Goal: Task Accomplishment & Management: Complete application form

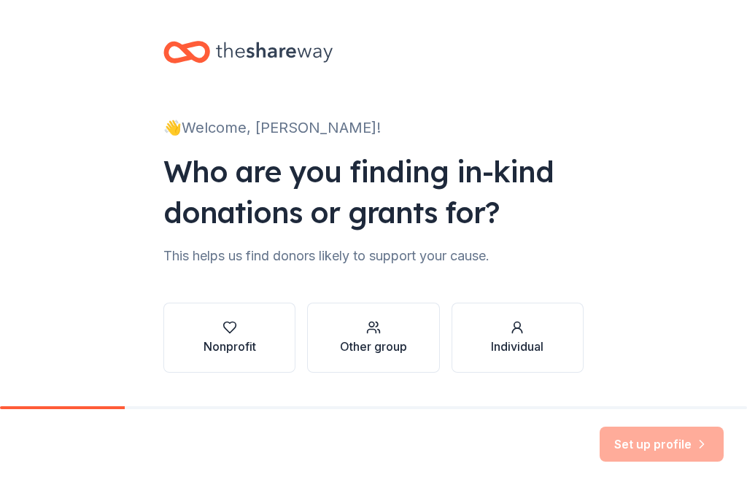
scroll to position [3, 0]
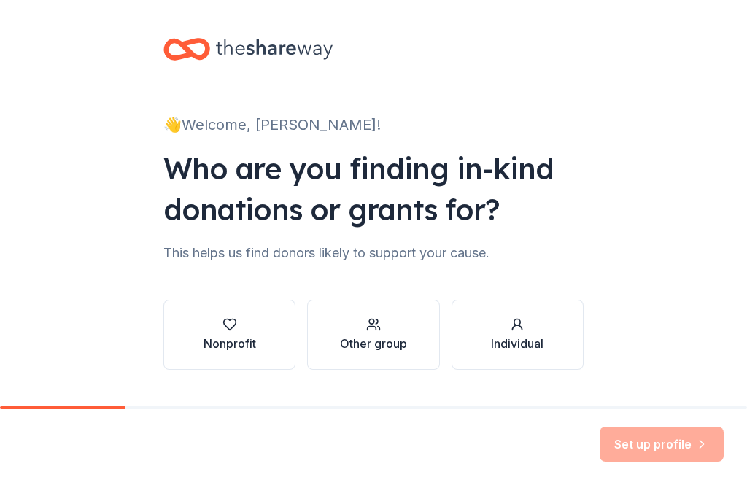
click at [234, 331] on icon "button" at bounding box center [230, 324] width 15 height 15
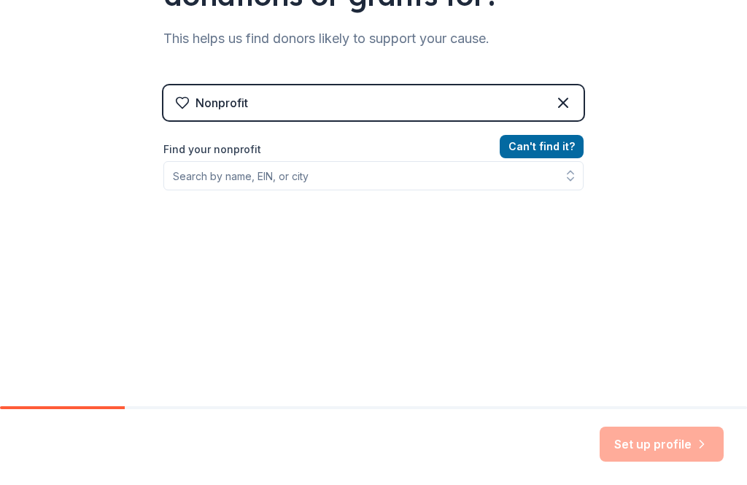
scroll to position [218, 0]
click at [303, 198] on div "Can ' t find it? Find your nonprofit" at bounding box center [373, 222] width 420 height 169
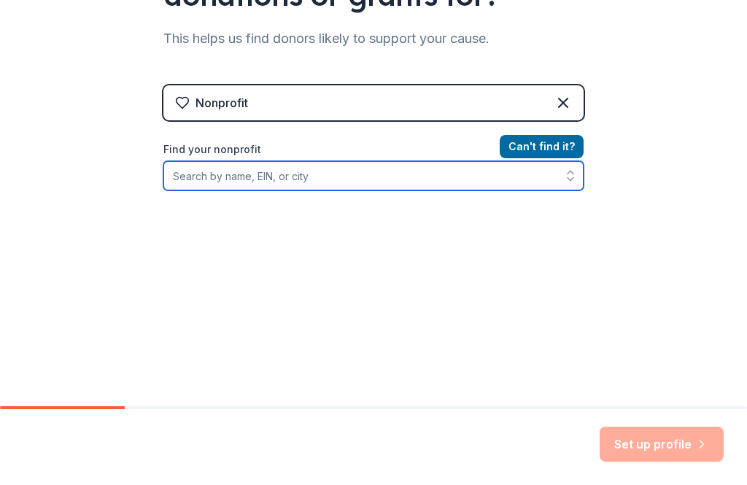
click at [303, 179] on input "Find your nonprofit" at bounding box center [373, 175] width 420 height 29
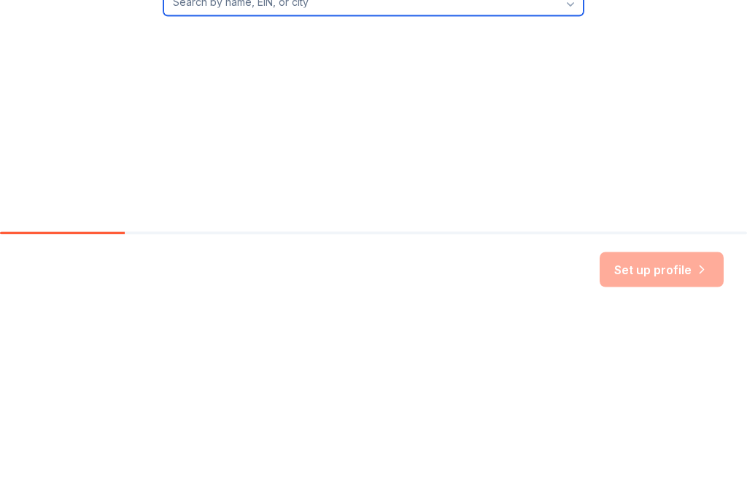
scroll to position [184, 0]
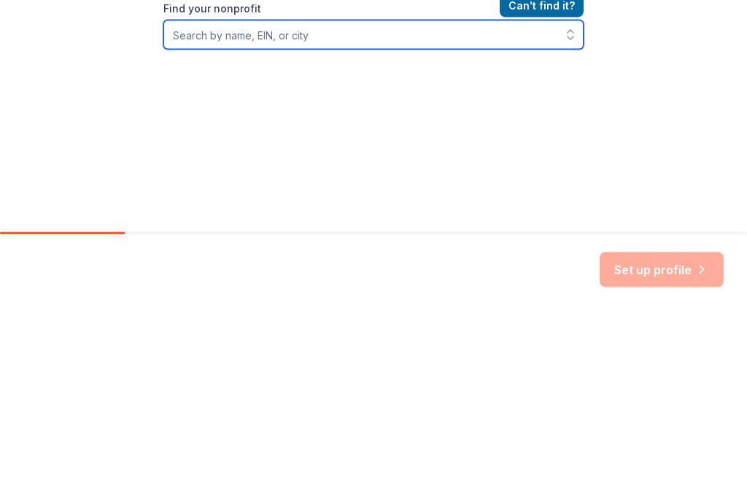
click at [178, 195] on input "Find your nonprofit" at bounding box center [373, 209] width 420 height 29
paste input "46-3102120"
type input "46-3102120"
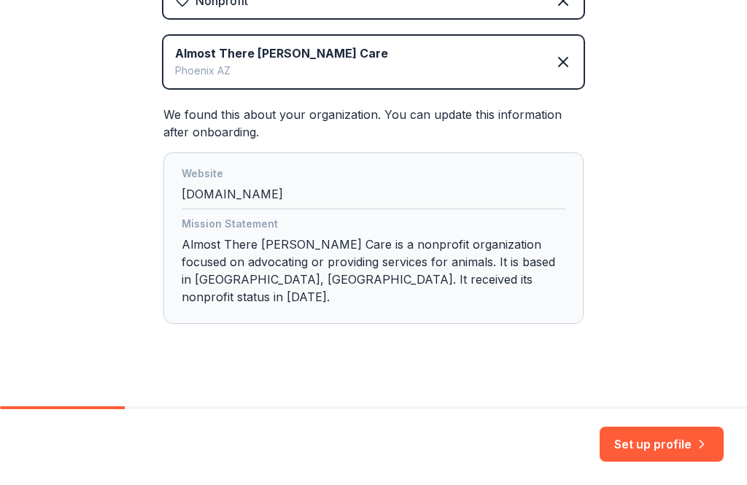
scroll to position [319, 0]
click at [646, 446] on button "Set up profile" at bounding box center [662, 444] width 124 height 35
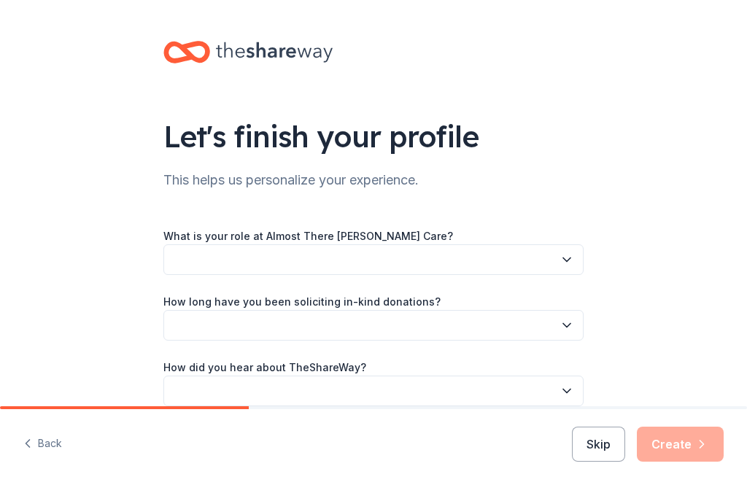
click at [559, 263] on button "button" at bounding box center [373, 260] width 420 height 31
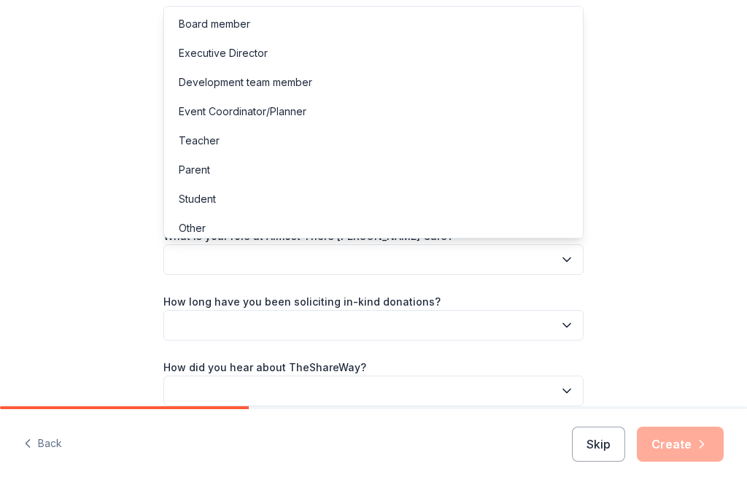
click at [232, 226] on div "Other" at bounding box center [373, 228] width 413 height 29
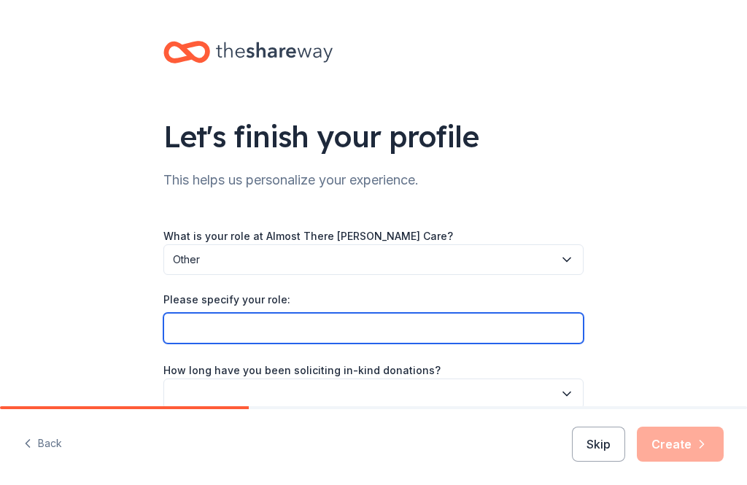
click at [311, 332] on input "Please specify your role:" at bounding box center [373, 328] width 420 height 31
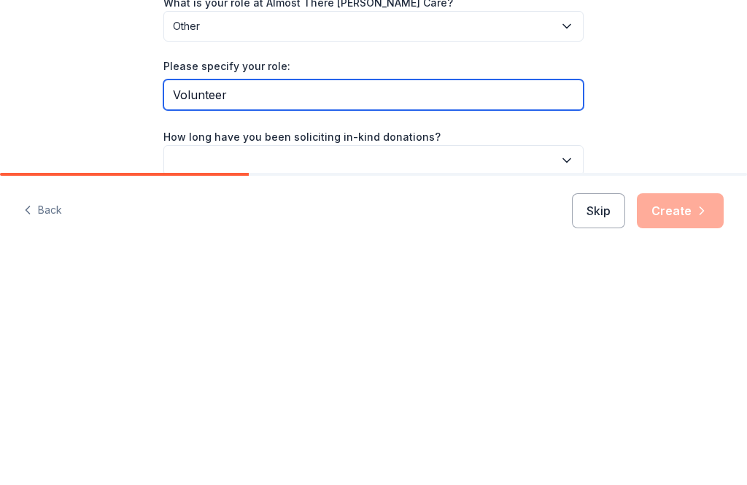
click at [170, 313] on input "Volunteer" at bounding box center [373, 328] width 420 height 31
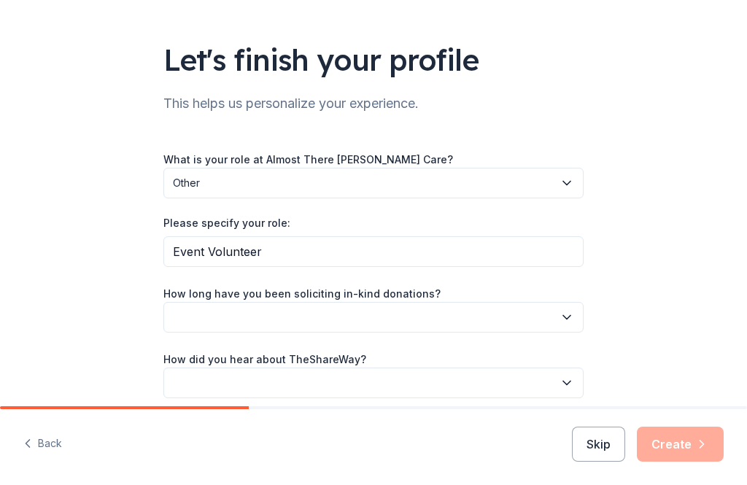
scroll to position [79, 0]
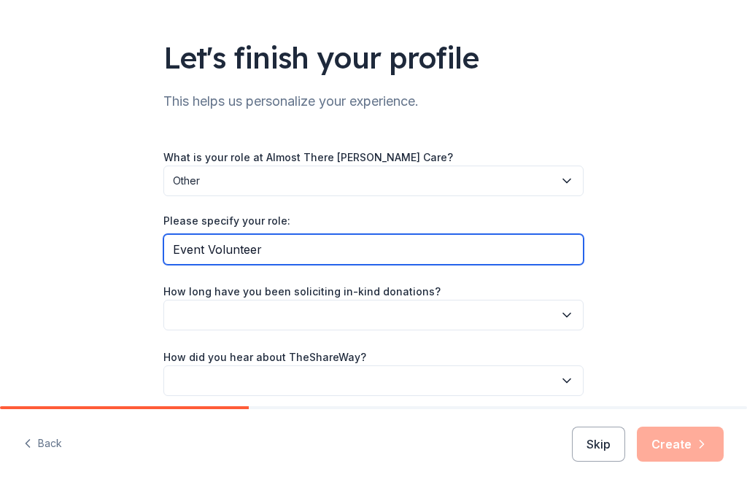
type input "Event Volunteer"
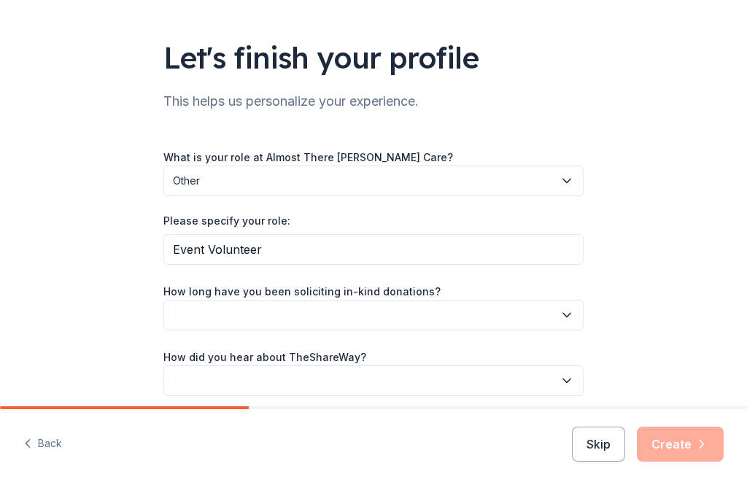
click at [569, 319] on icon "button" at bounding box center [567, 315] width 15 height 15
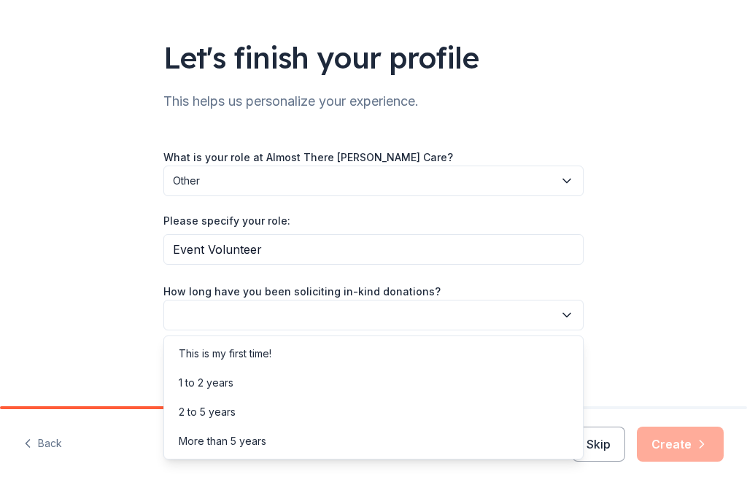
click at [208, 386] on div "1 to 2 years" at bounding box center [206, 383] width 55 height 18
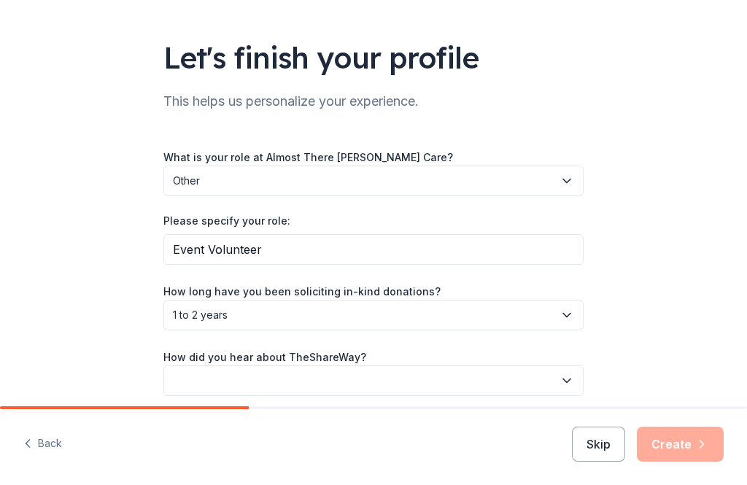
click at [567, 384] on icon "button" at bounding box center [567, 381] width 15 height 15
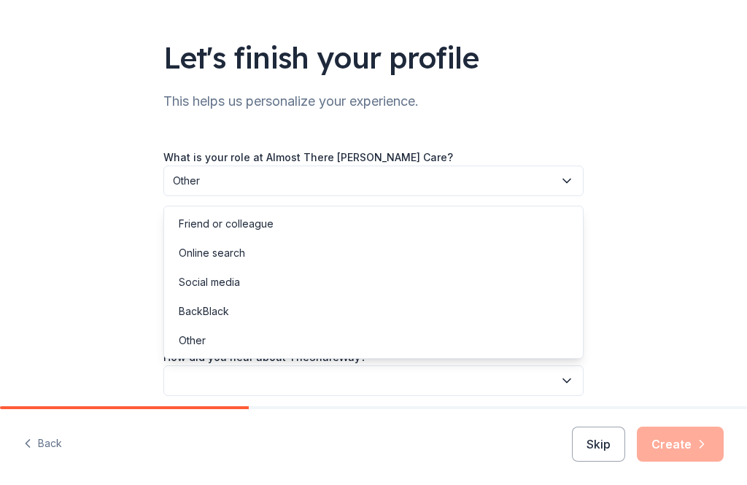
click at [261, 256] on div "Online search" at bounding box center [373, 253] width 413 height 29
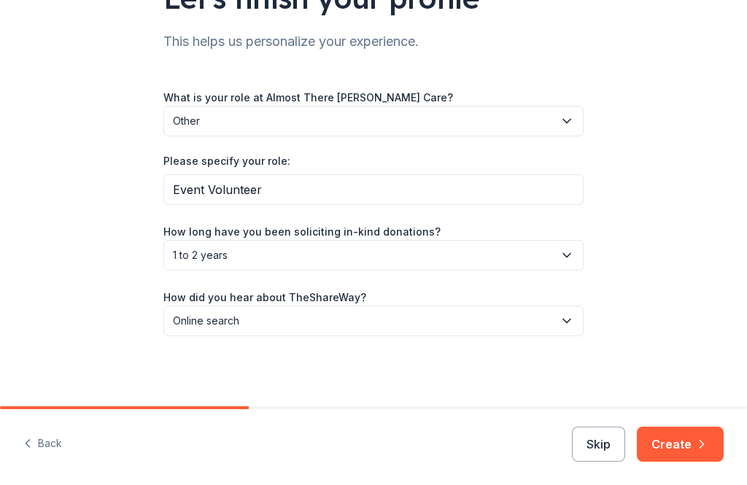
scroll to position [138, 0]
click at [676, 455] on button "Create" at bounding box center [680, 444] width 87 height 35
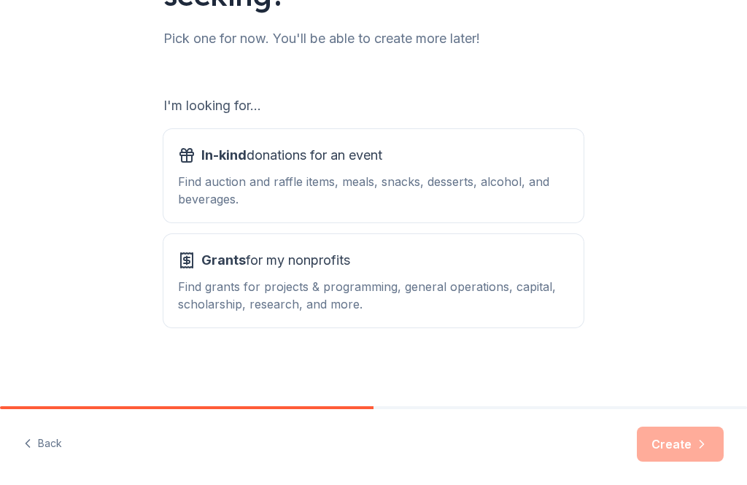
scroll to position [182, 0]
click at [501, 179] on div "Find auction and raffle items, meals, snacks, desserts, alcohol, and beverages." at bounding box center [373, 190] width 391 height 35
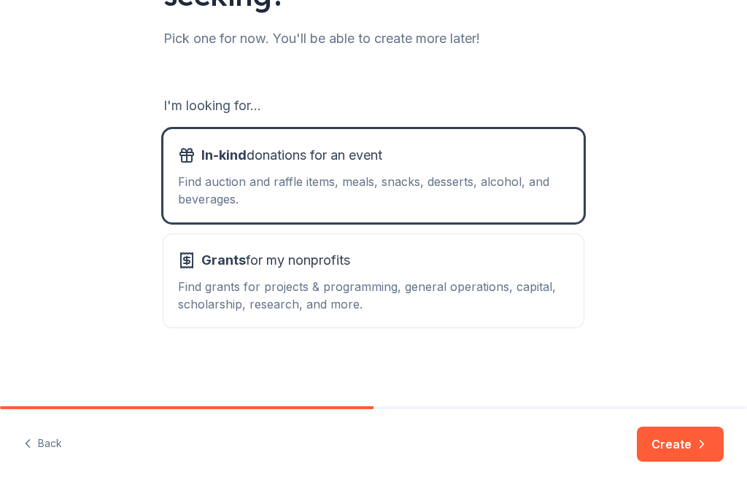
click at [688, 453] on button "Create" at bounding box center [680, 444] width 87 height 35
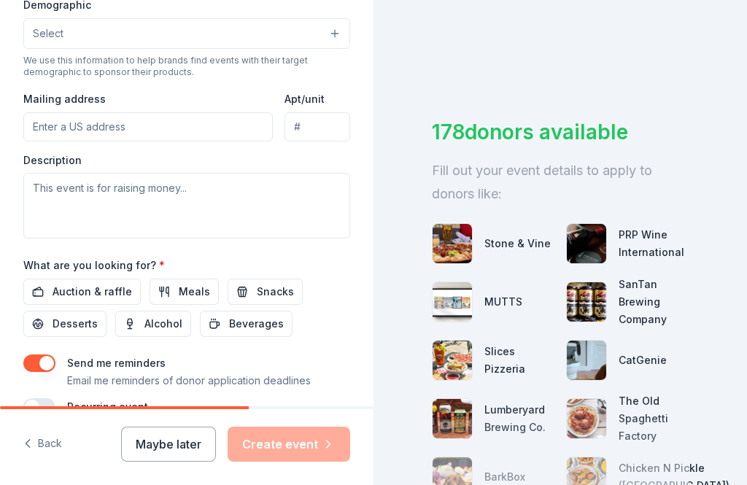
scroll to position [523, 0]
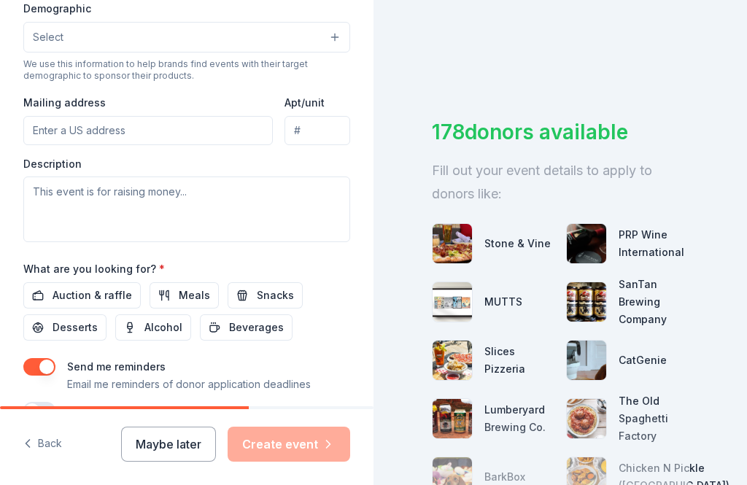
click at [107, 304] on span "Auction & raffle" at bounding box center [93, 296] width 80 height 18
click at [34, 415] on button "button" at bounding box center [39, 411] width 32 height 18
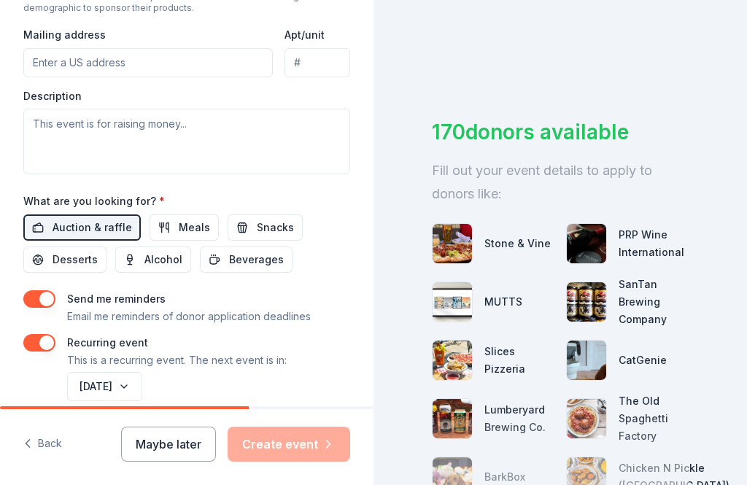
scroll to position [591, 0]
click at [142, 393] on button "August 2026" at bounding box center [104, 386] width 75 height 29
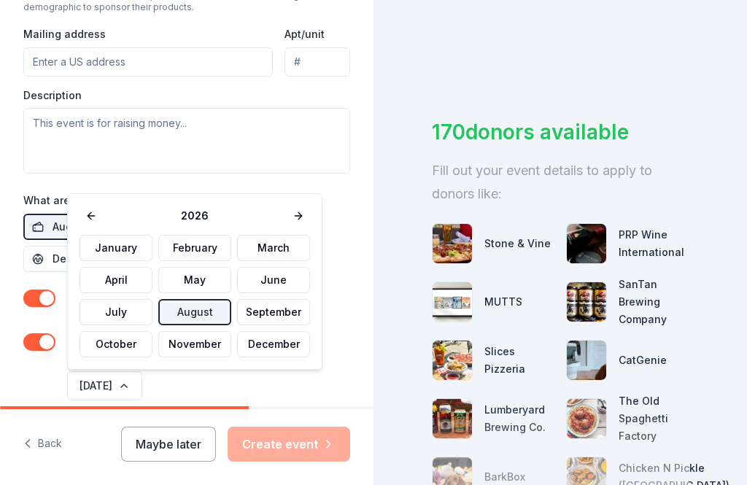
click at [203, 345] on button "November" at bounding box center [194, 344] width 73 height 26
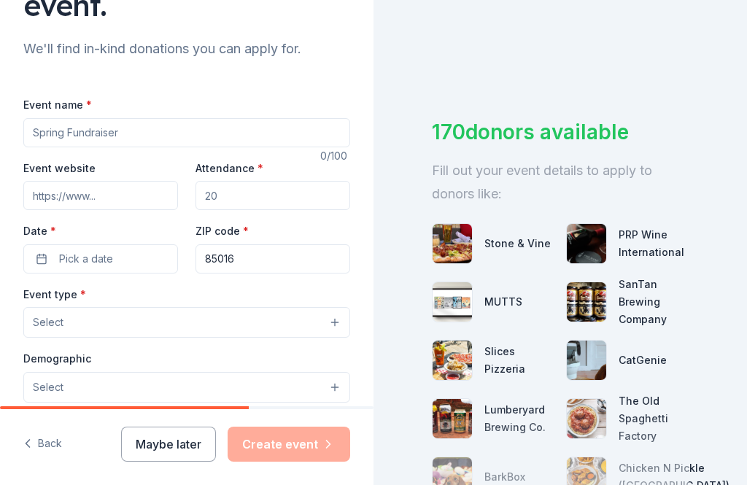
scroll to position [111, 0]
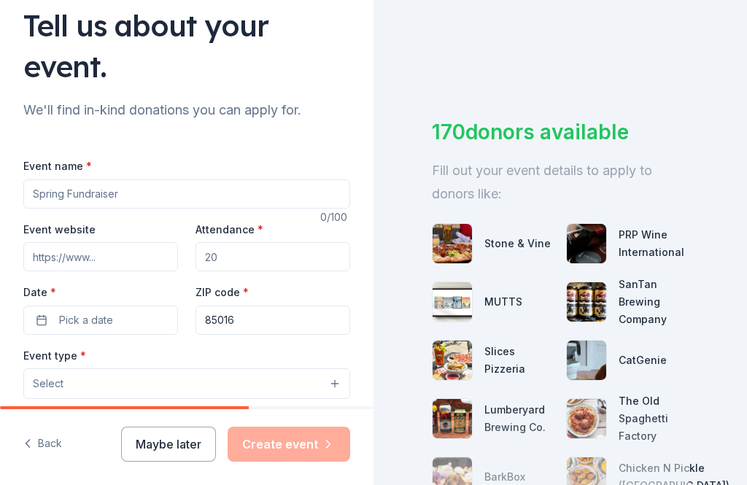
click at [116, 193] on input "Event name *" at bounding box center [186, 194] width 327 height 29
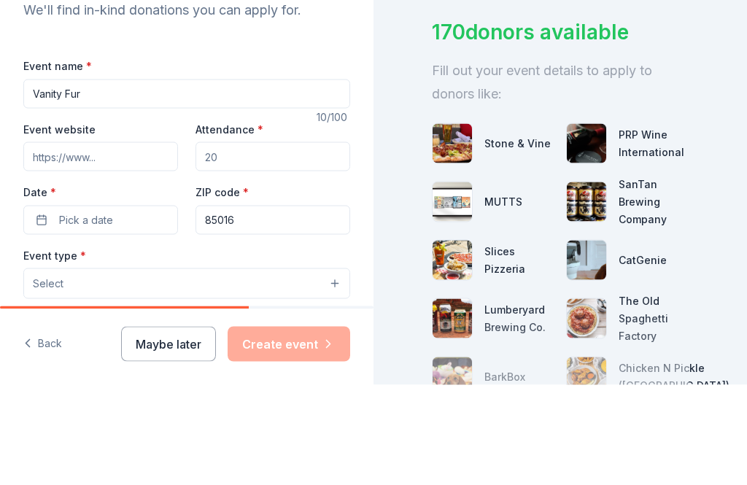
type input "Vanity Fur"
click at [81, 242] on input "Event website" at bounding box center [100, 256] width 155 height 29
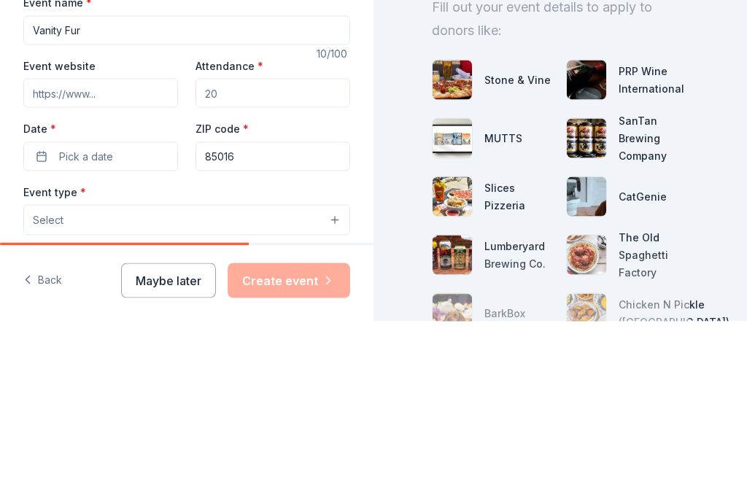
paste input "http://www.almostthererescue.org/"
type input "http://www.almostthererescue.org/"
click at [255, 242] on input "Attendance *" at bounding box center [273, 256] width 155 height 29
type input "500"
click at [128, 306] on button "Pick a date" at bounding box center [100, 320] width 155 height 29
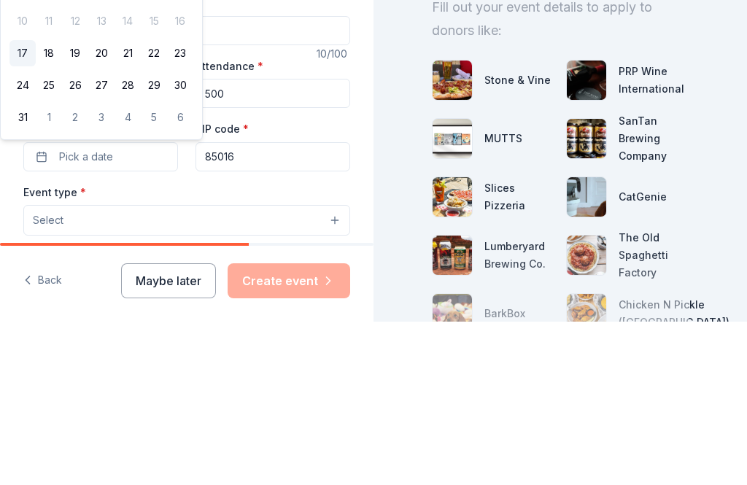
scroll to position [47, 0]
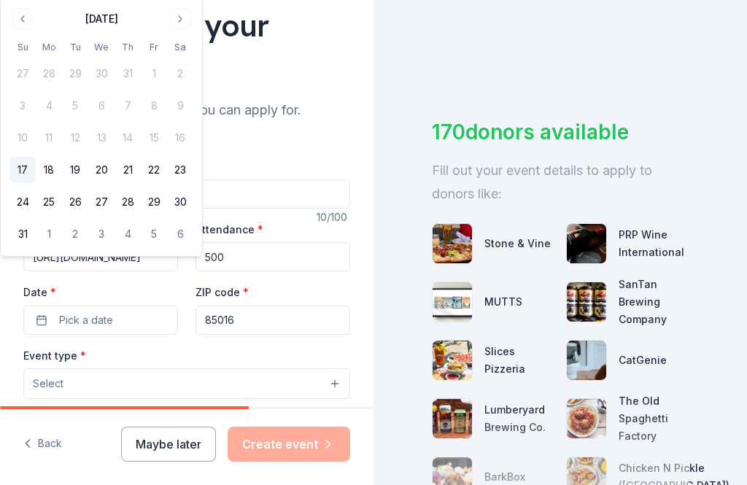
click at [182, 17] on button "Go to next month" at bounding box center [180, 19] width 20 height 20
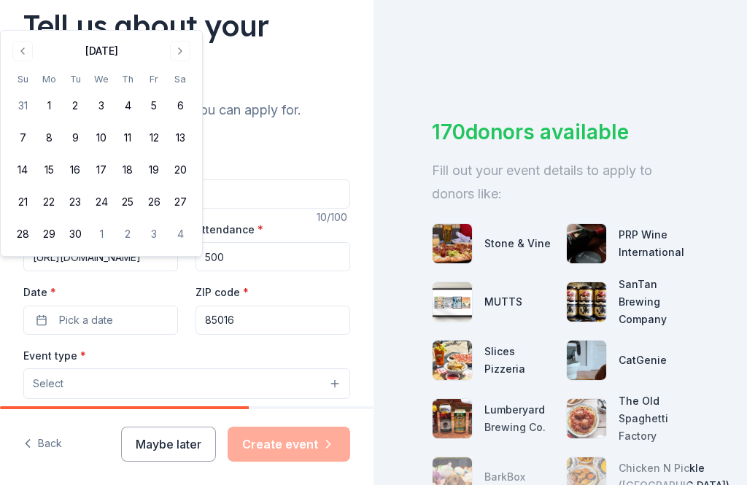
click at [184, 50] on button "Go to next month" at bounding box center [180, 51] width 20 height 20
click at [170, 58] on button "Go to next month" at bounding box center [180, 51] width 20 height 20
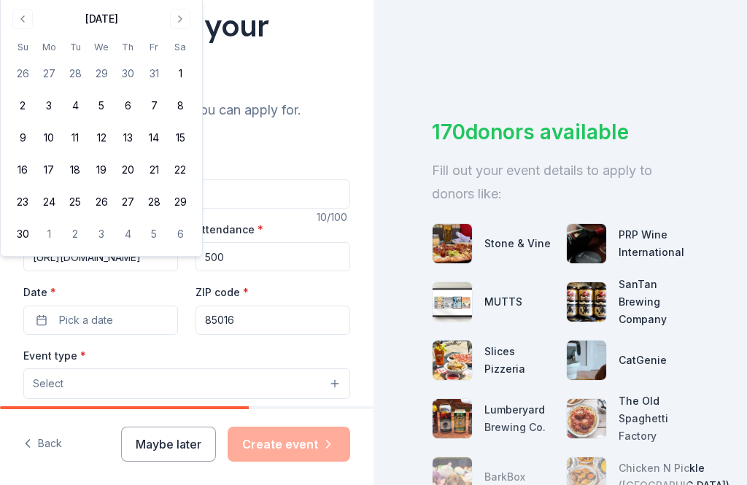
click at [153, 140] on button "14" at bounding box center [154, 138] width 26 height 26
click at [126, 369] on button "Select" at bounding box center [186, 384] width 327 height 31
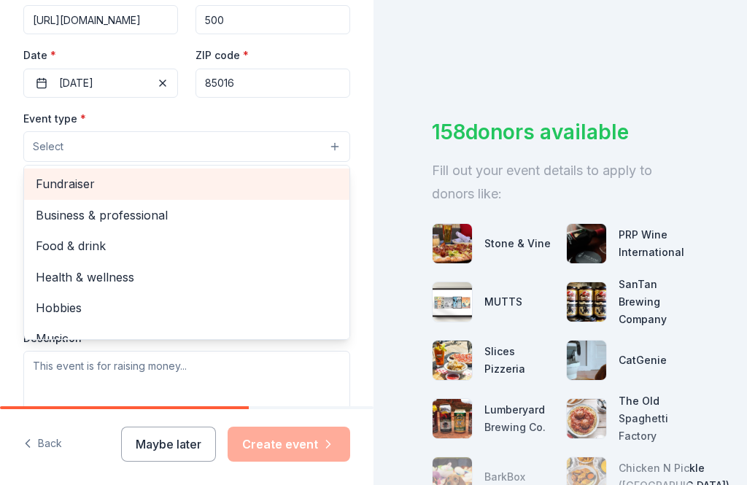
scroll to position [0, 0]
click at [90, 174] on span "Fundraiser" at bounding box center [187, 183] width 302 height 19
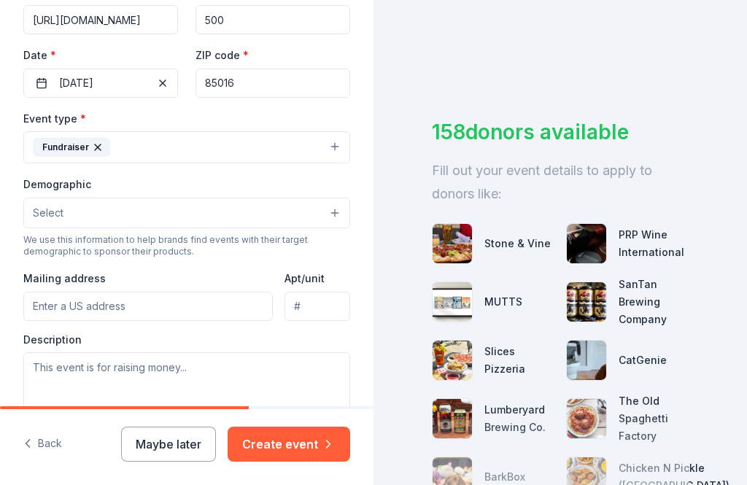
click at [324, 198] on button "Select" at bounding box center [186, 213] width 327 height 31
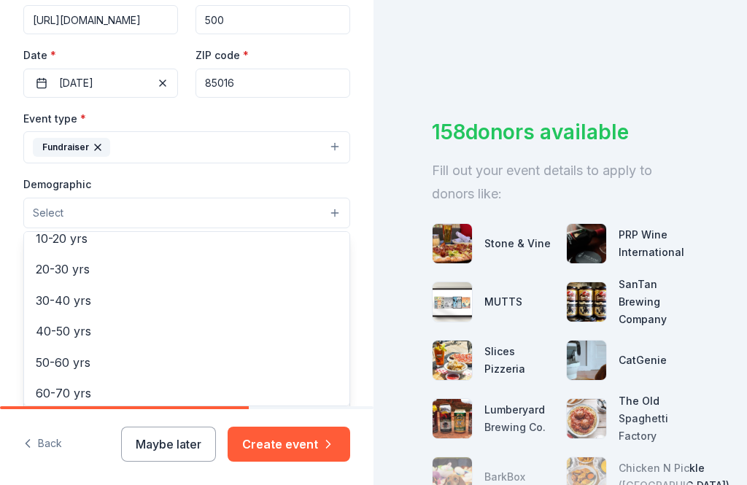
scroll to position [150, 0]
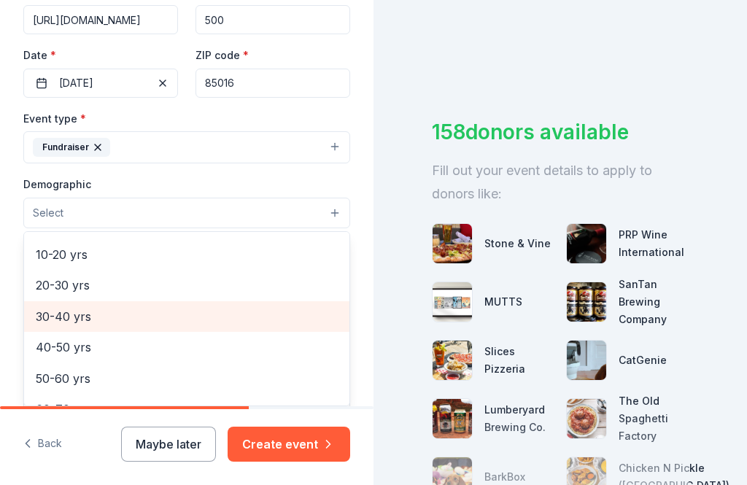
click at [58, 307] on span "30-40 yrs" at bounding box center [187, 316] width 302 height 19
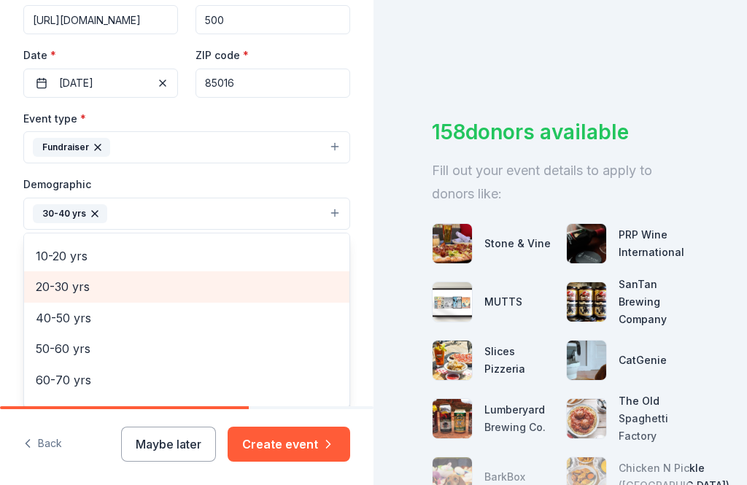
click at [81, 277] on span "20-30 yrs" at bounding box center [187, 286] width 302 height 19
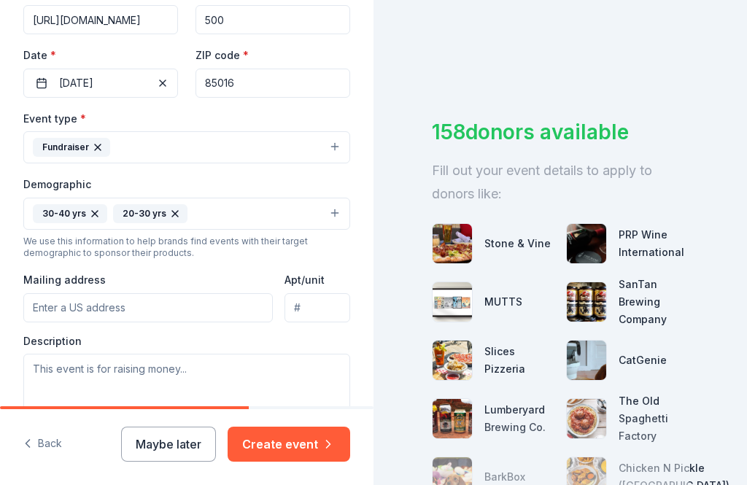
click at [44, 293] on input "Mailing address" at bounding box center [148, 307] width 250 height 29
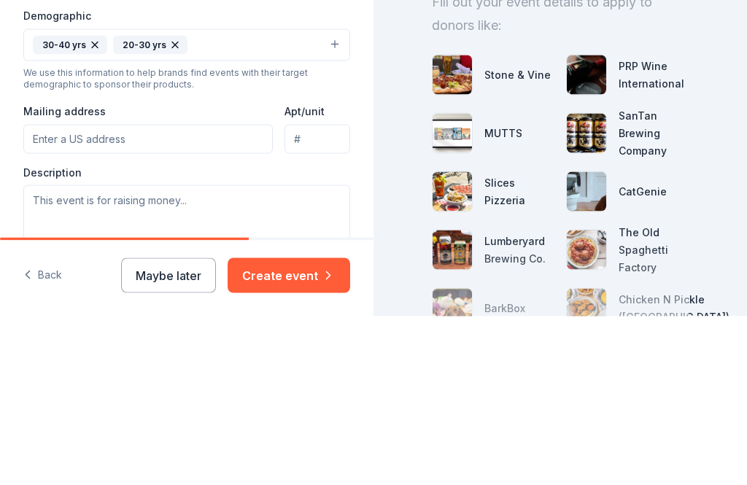
click at [41, 293] on input "Mailing address" at bounding box center [148, 307] width 250 height 29
paste input "2611 E Indian School Rd Phoenix, AZ 85016 United States"
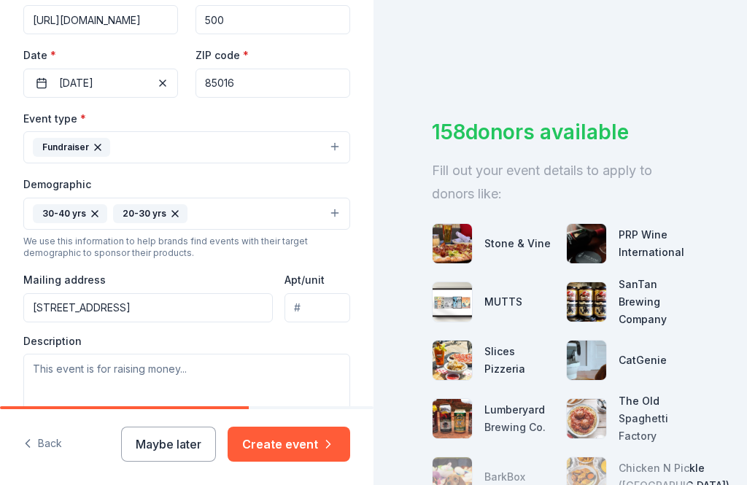
type input "2611 East Indian School Road, Phoenix, AZ, 85016"
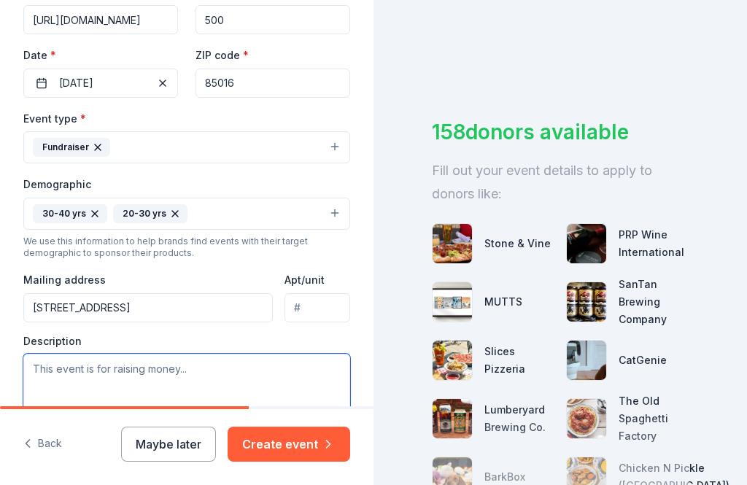
click at [44, 354] on textarea at bounding box center [186, 387] width 327 height 66
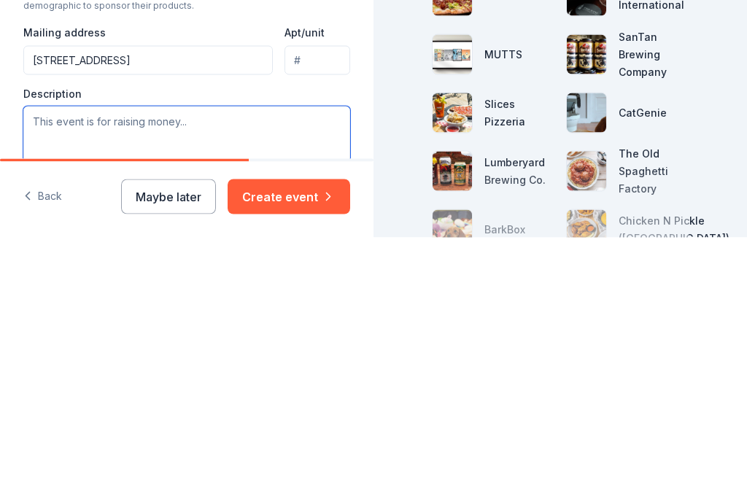
click at [34, 354] on textarea at bounding box center [186, 387] width 327 height 66
paste textarea "ATR specializes in pregnant and nursing dogs and pups who need time and space t…"
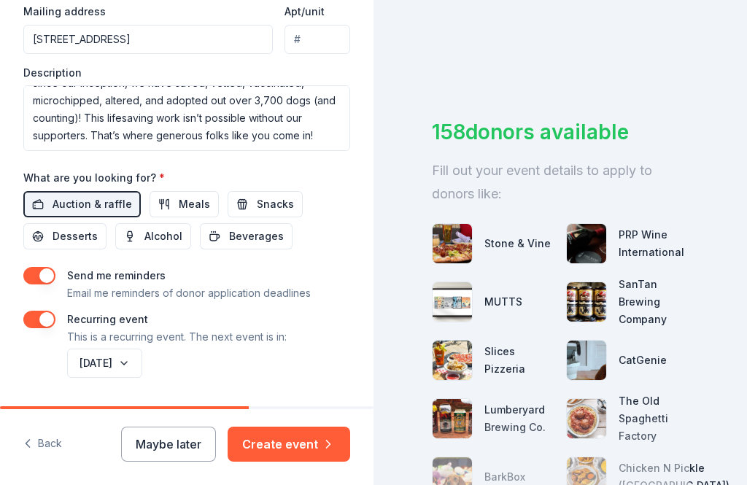
scroll to position [616, 0]
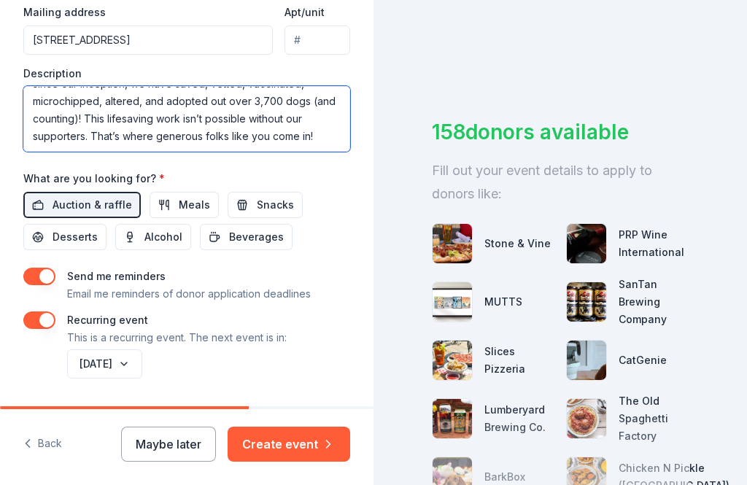
type textarea "ATR specializes in pregnant and nursing dogs and pups who need time and space t…"
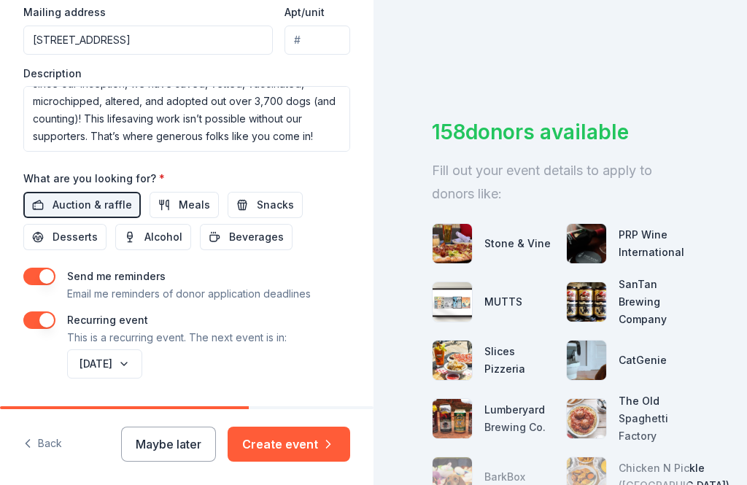
click at [304, 457] on button "Create event" at bounding box center [289, 444] width 123 height 35
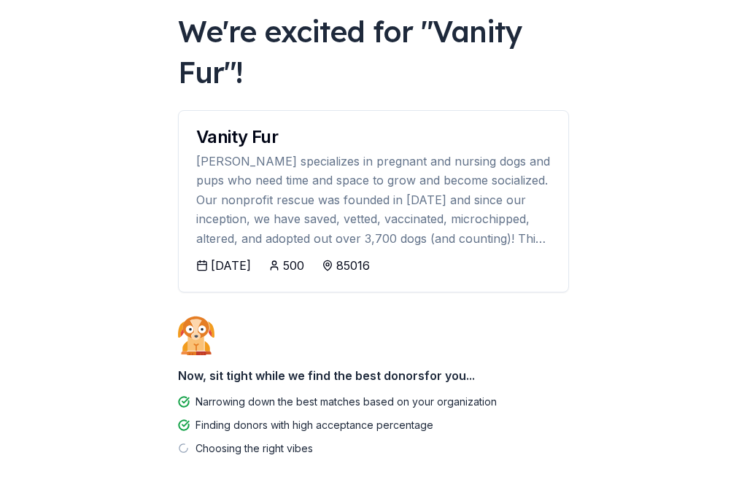
scroll to position [82, 0]
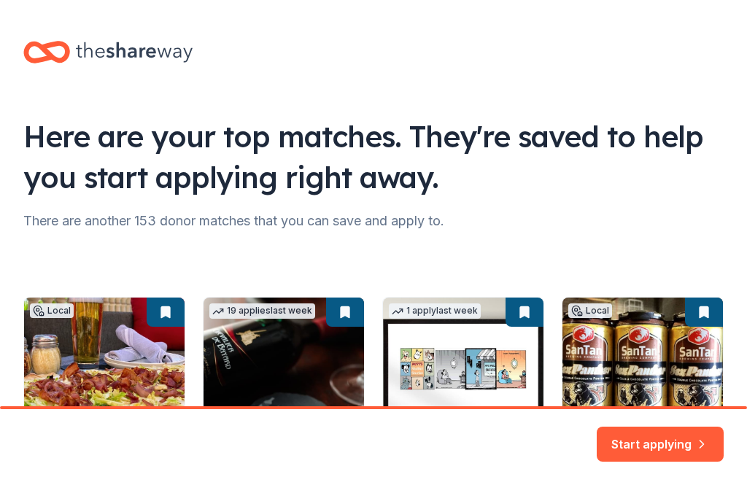
click at [648, 452] on button "Start applying" at bounding box center [660, 435] width 127 height 35
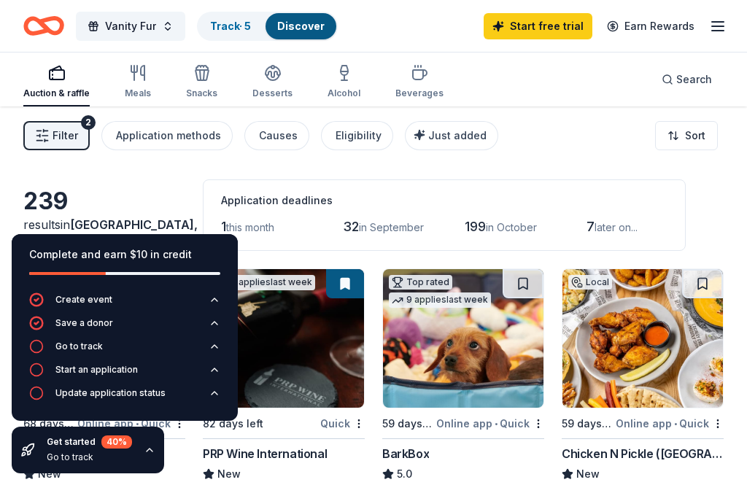
click at [157, 182] on div "239 results in Phoenix, AZ Application deadlines 1 this month 32 in September 1…" at bounding box center [373, 216] width 701 height 72
click at [690, 85] on span "Search" at bounding box center [695, 80] width 36 height 18
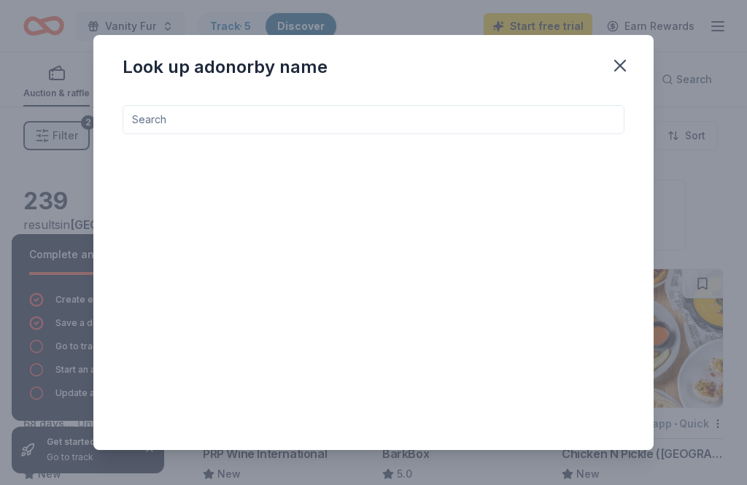
click at [212, 124] on input at bounding box center [374, 119] width 502 height 29
type input "Disney"
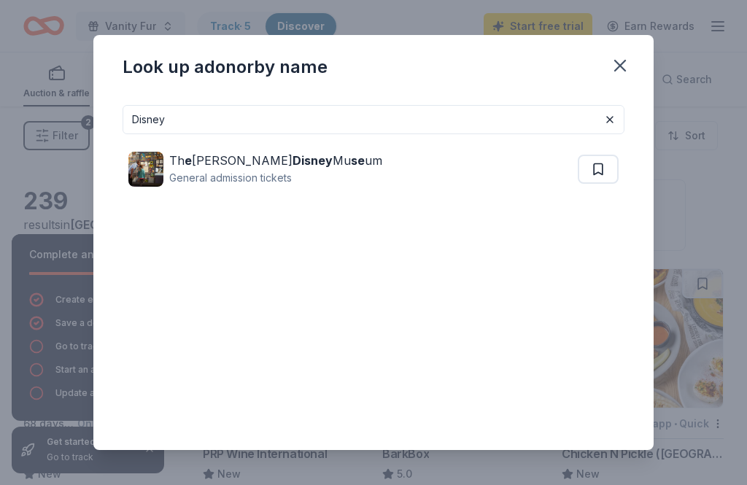
click at [590, 169] on button at bounding box center [598, 169] width 41 height 29
click at [299, 160] on div "Th e Walt Disney Mu se um" at bounding box center [275, 161] width 213 height 18
click at [614, 68] on icon "button" at bounding box center [620, 65] width 20 height 20
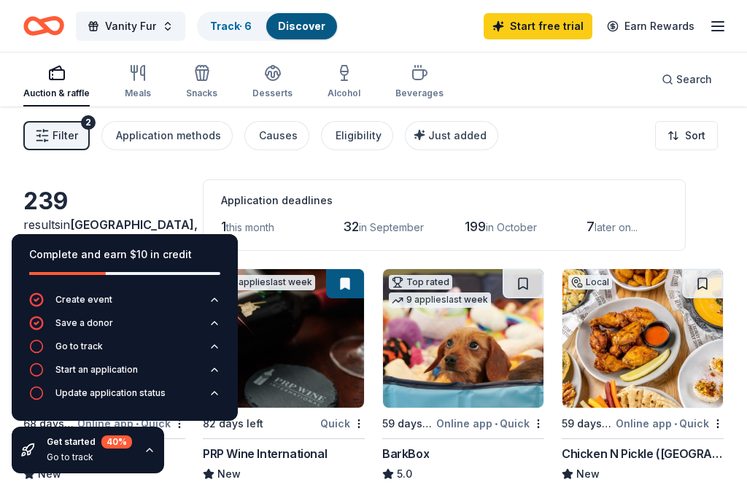
scroll to position [59, 0]
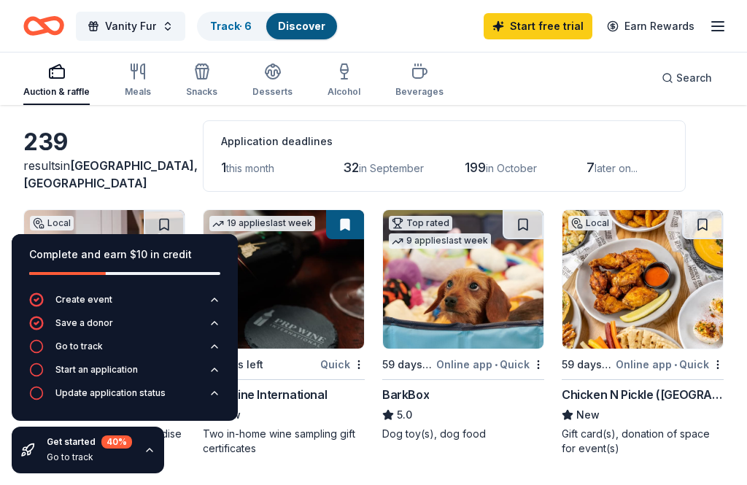
click at [150, 456] on icon "button" at bounding box center [150, 450] width 12 height 12
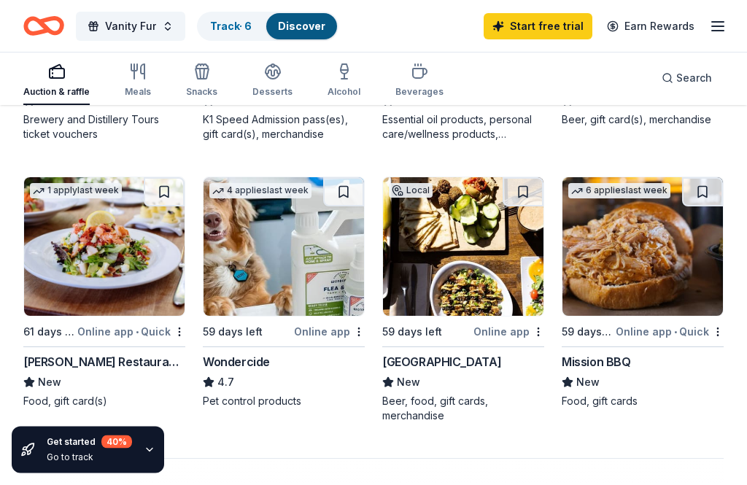
scroll to position [1204, 0]
click at [316, 277] on img at bounding box center [284, 246] width 161 height 139
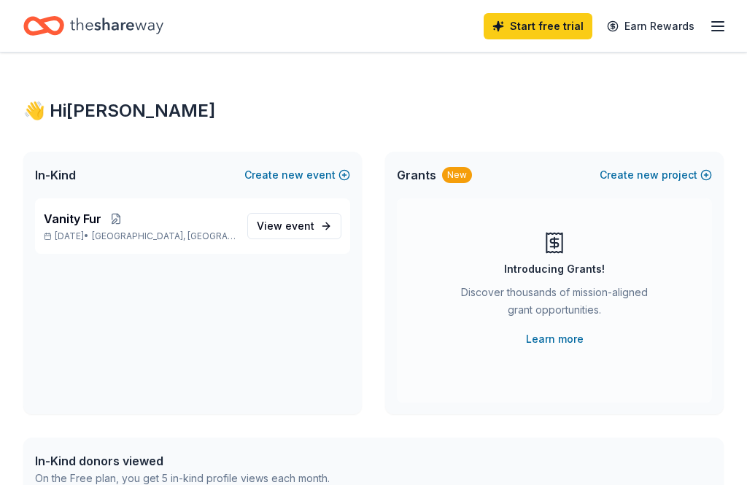
scroll to position [140, 0]
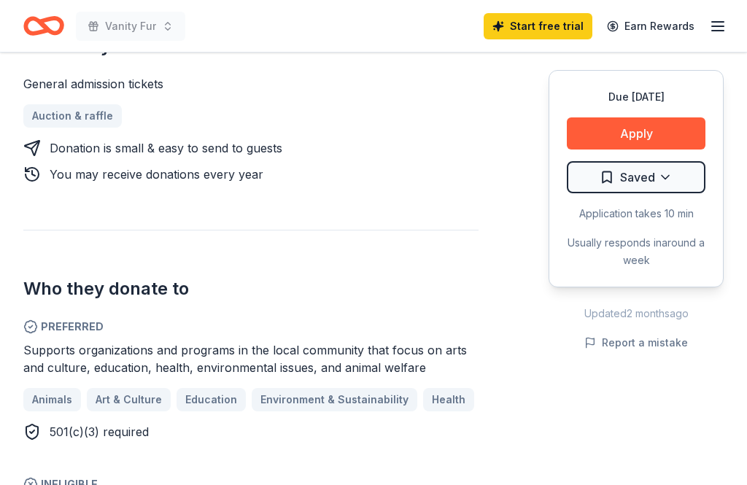
scroll to position [649, 0]
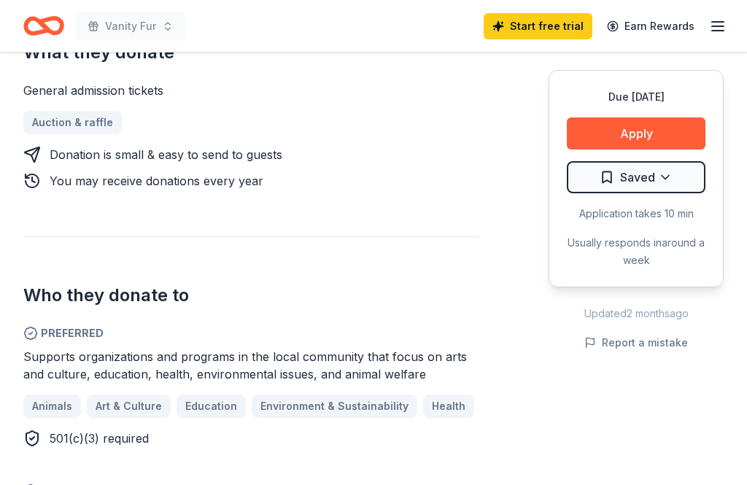
click at [665, 139] on button "Apply" at bounding box center [636, 134] width 139 height 32
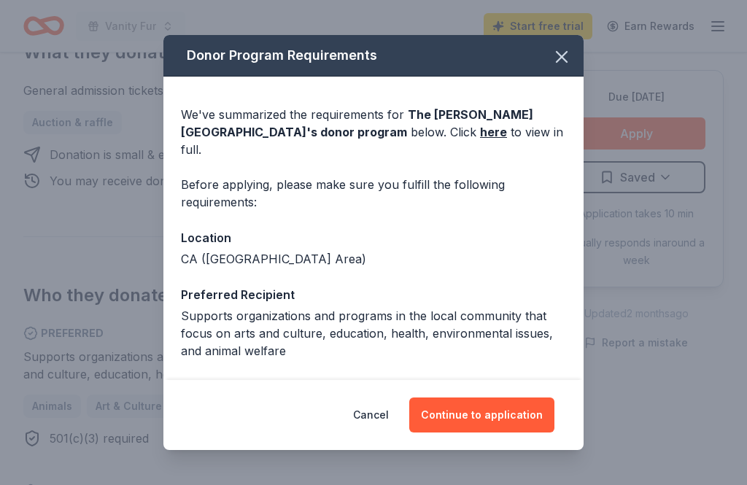
click at [568, 60] on icon "button" at bounding box center [562, 57] width 20 height 20
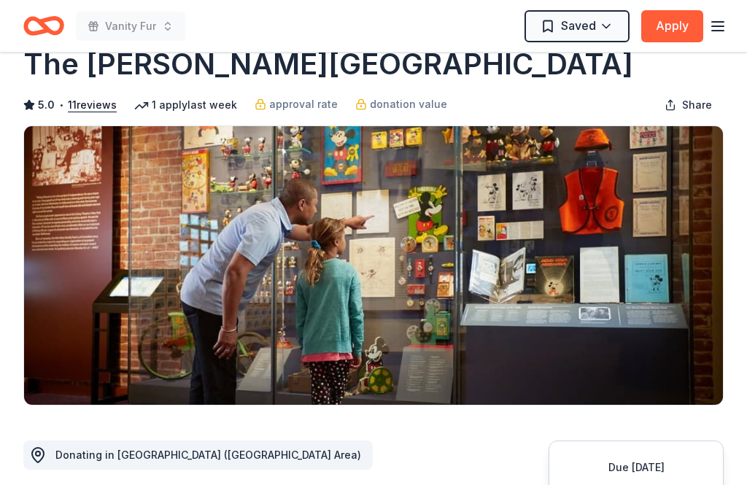
scroll to position [0, 0]
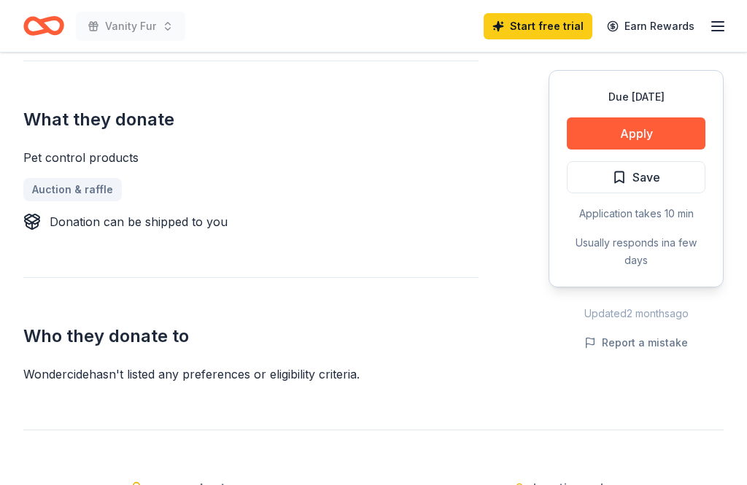
scroll to position [538, 0]
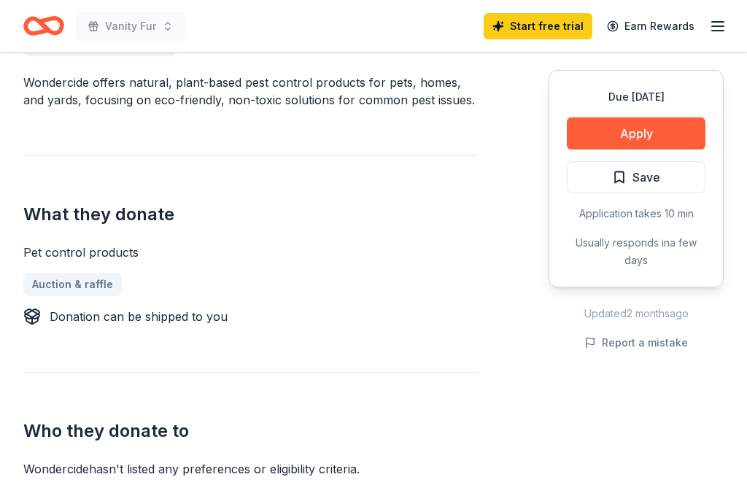
click at [653, 131] on button "Apply" at bounding box center [636, 134] width 139 height 32
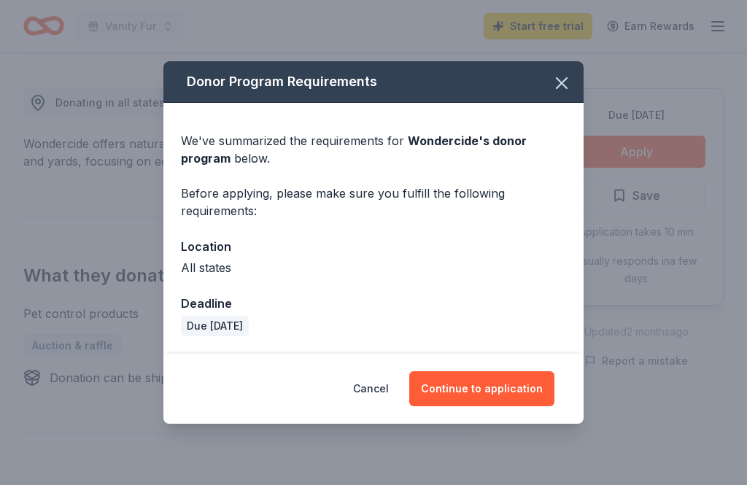
scroll to position [389, 0]
click at [478, 393] on button "Continue to application" at bounding box center [481, 389] width 145 height 35
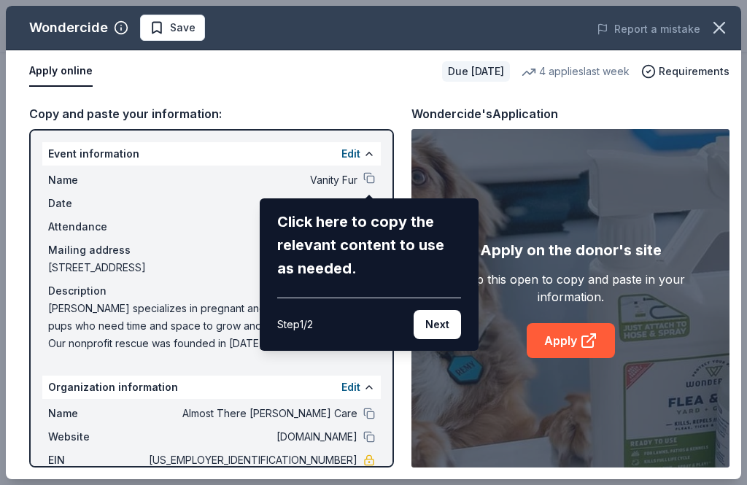
click at [588, 349] on div "Wondercide Save Report a mistake Apply online Due in 59 days 4 applies last wee…" at bounding box center [374, 243] width 736 height 474
click at [437, 331] on button "Next" at bounding box center [437, 324] width 47 height 29
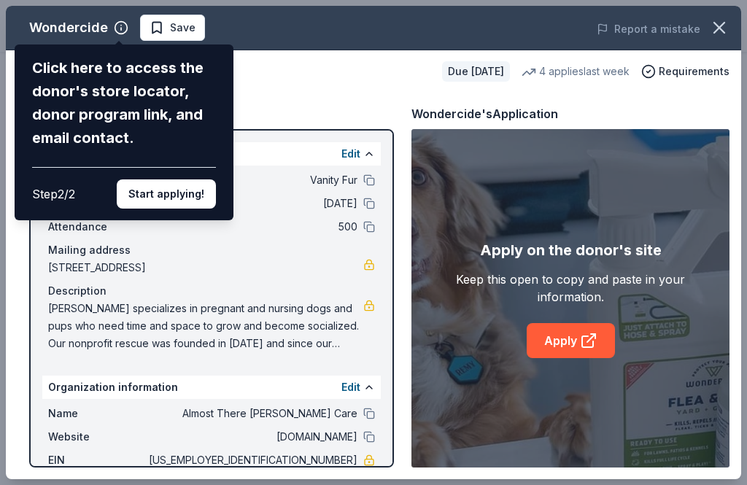
click at [555, 347] on div "Wondercide Click here to access the donor's store locator, donor program link, …" at bounding box center [374, 243] width 736 height 474
click at [181, 180] on button "Start applying!" at bounding box center [166, 194] width 99 height 29
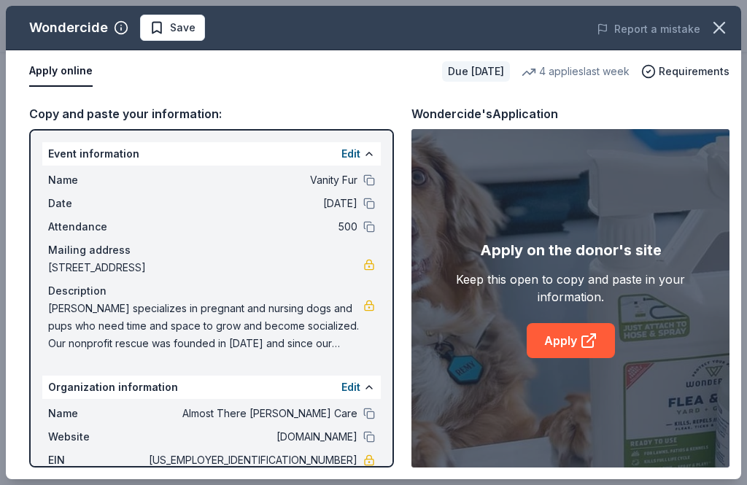
click at [587, 343] on div "Wondercide Save Report a mistake Apply online Due in 59 days 4 applies last wee…" at bounding box center [374, 243] width 736 height 474
click at [563, 352] on link "Apply" at bounding box center [571, 340] width 88 height 35
